Goal: Information Seeking & Learning: Learn about a topic

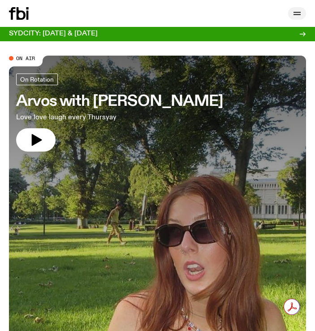
click at [295, 14] on icon "button" at bounding box center [297, 13] width 11 height 11
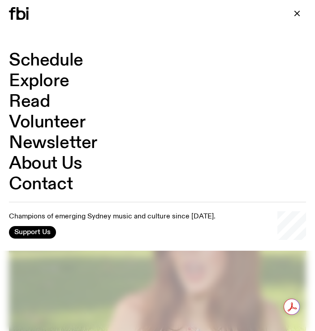
click at [45, 97] on link "Read" at bounding box center [29, 101] width 41 height 17
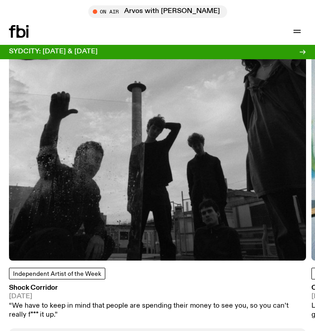
scroll to position [1077, 0]
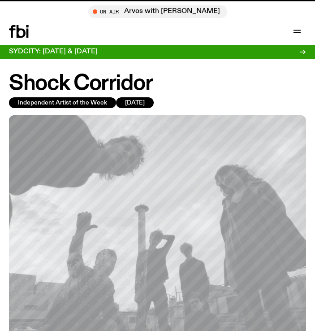
scroll to position [269, 0]
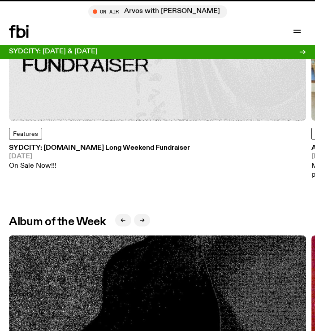
scroll to position [1077, 0]
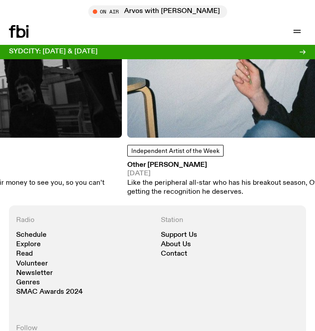
drag, startPoint x: 232, startPoint y: 112, endPoint x: -44, endPoint y: 137, distance: 277.0
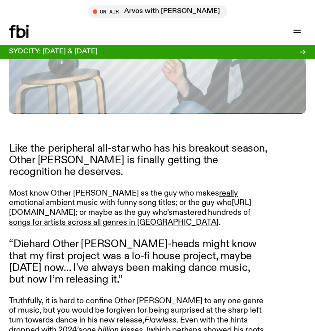
scroll to position [314, 0]
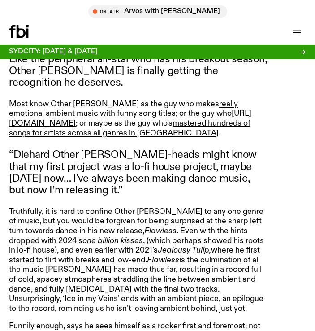
click at [135, 65] on p "Like the peripheral all-star who has his breakout season, Other [PERSON_NAME] i…" at bounding box center [138, 70] width 258 height 35
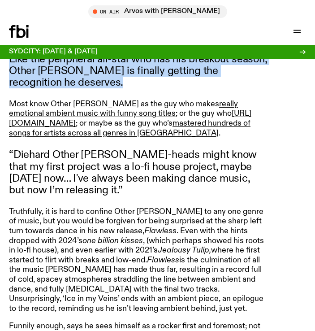
click at [135, 65] on p "Like the peripheral all-star who has his breakout season, Other [PERSON_NAME] i…" at bounding box center [138, 70] width 258 height 35
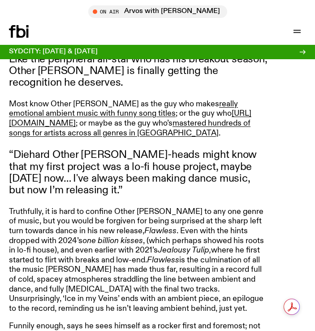
click at [170, 157] on blockquote "“Diehard Other [PERSON_NAME]-heads might know that my first project was a lo-fi…" at bounding box center [138, 173] width 258 height 48
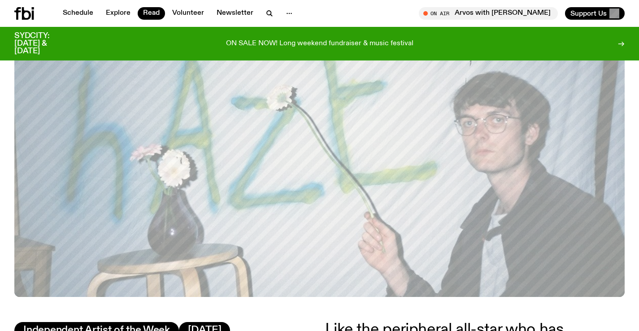
scroll to position [0, 0]
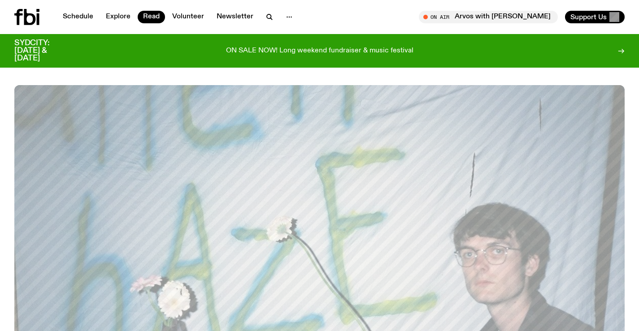
click at [21, 18] on icon at bounding box center [26, 17] width 25 height 16
